Goal: Browse casually: Explore the website without a specific task or goal

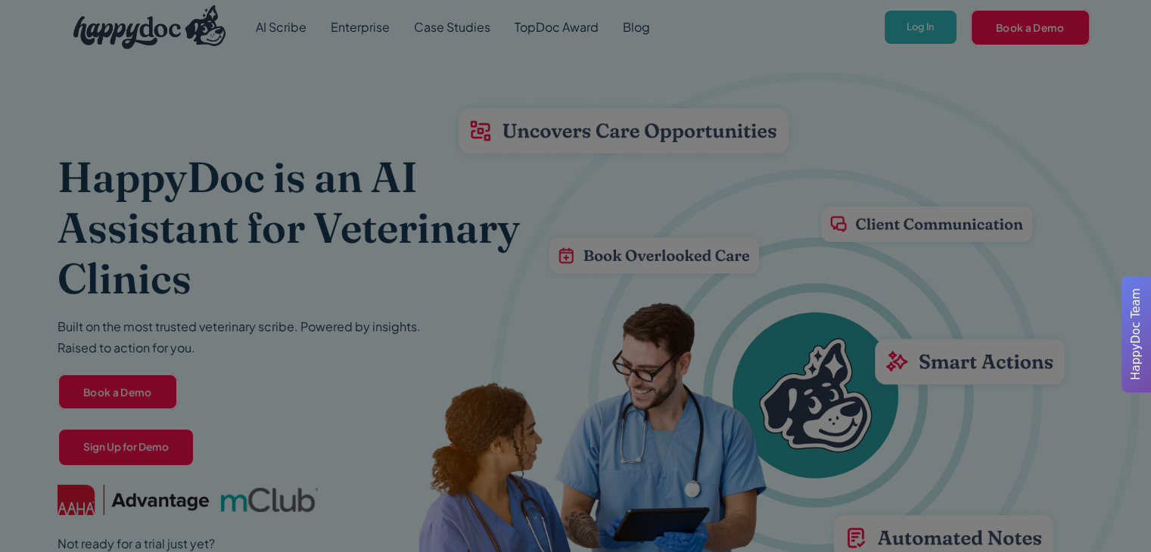
click at [931, 8] on div at bounding box center [575, 276] width 1151 height 552
click at [1134, 299] on span "HappyDoc Team" at bounding box center [1135, 334] width 17 height 92
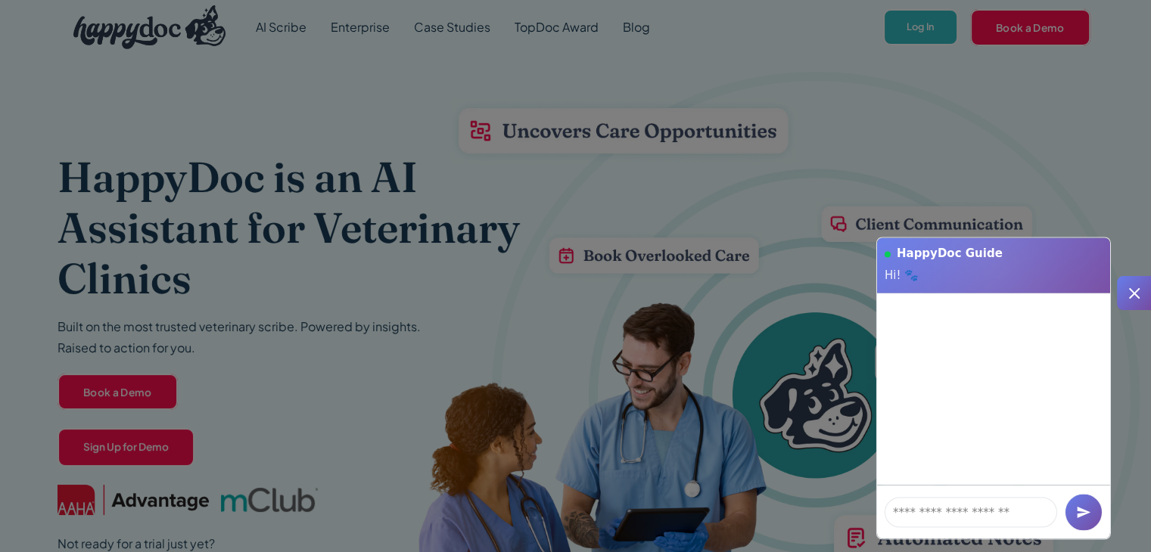
click at [958, 164] on div at bounding box center [1007, 276] width 288 height 342
click at [916, 43] on div at bounding box center [575, 276] width 1151 height 552
